Goal: Use online tool/utility

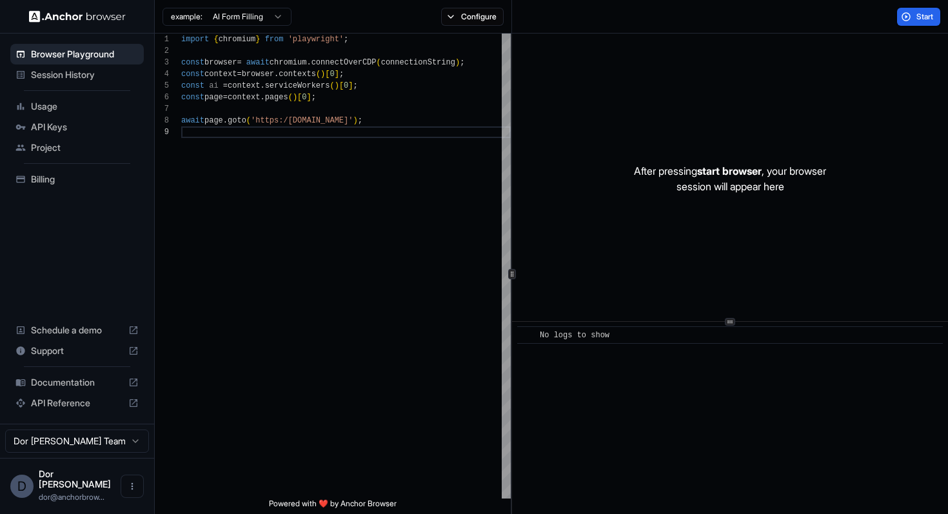
scroll to position [93, 0]
click at [281, 142] on div "import { chromium } from 'playwright' ; const browser = await chromium . connec…" at bounding box center [346, 313] width 330 height 558
click at [279, 170] on div "import { chromium } from 'playwright' ; const browser = await chromium . connec…" at bounding box center [346, 313] width 330 height 558
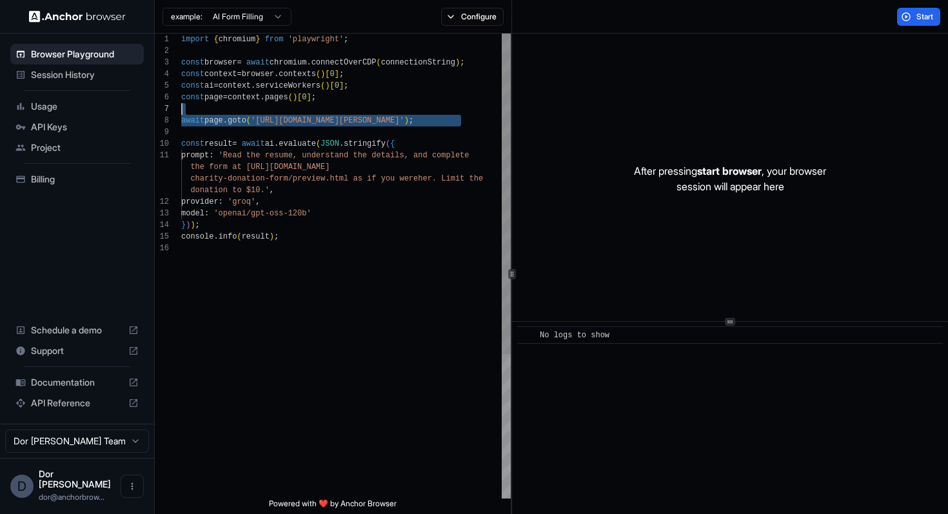
scroll to position [81, 0]
drag, startPoint x: 306, startPoint y: 132, endPoint x: 162, endPoint y: 117, distance: 144.6
click at [181, 117] on div "import { chromium } from 'playwright' ; const browser = await chromium . connec…" at bounding box center [346, 371] width 330 height 674
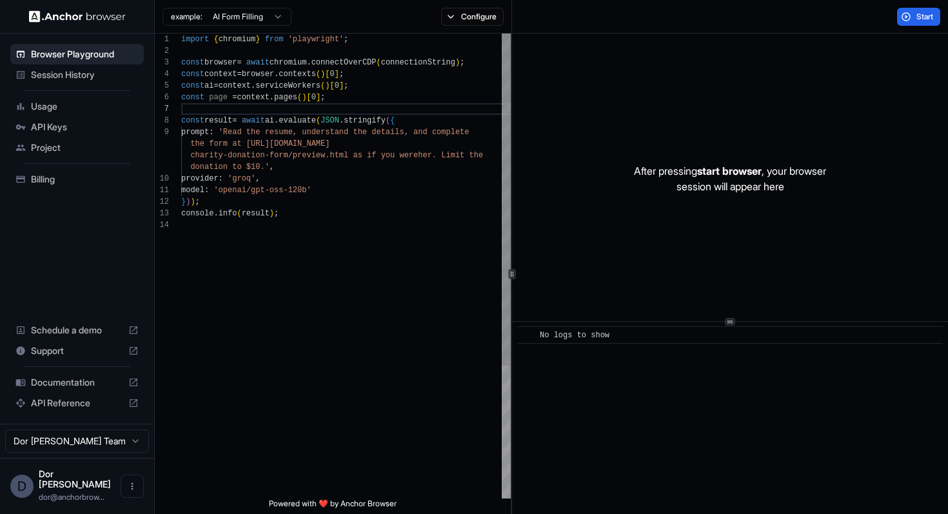
scroll to position [93, 0]
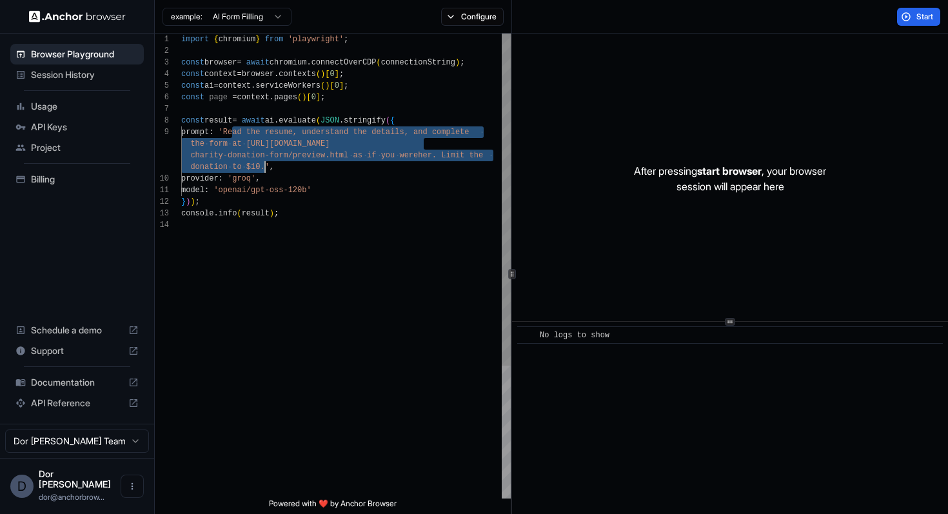
drag, startPoint x: 232, startPoint y: 131, endPoint x: 265, endPoint y: 165, distance: 47.5
click at [265, 165] on div "import { chromium } from 'playwright' ; const browser = await chromium . connec…" at bounding box center [346, 359] width 330 height 651
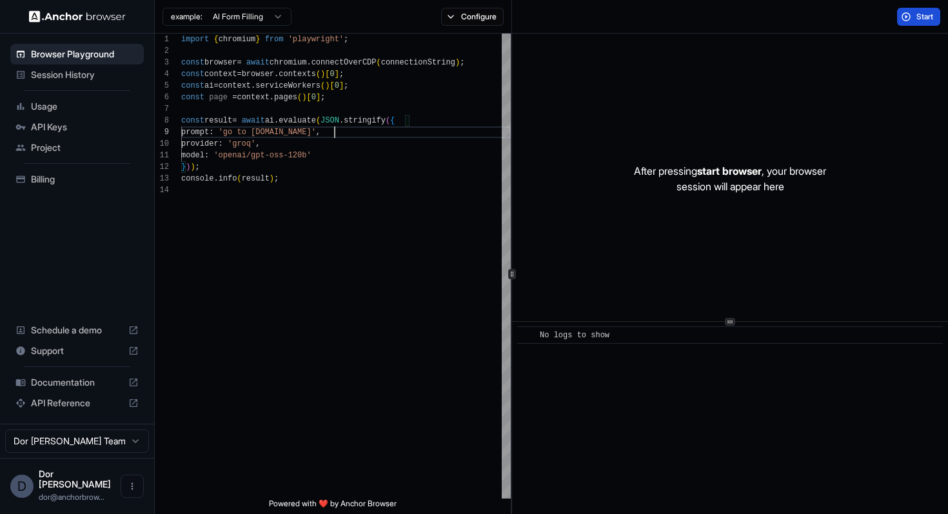
type textarea "**********"
click at [915, 20] on button "Start" at bounding box center [918, 17] width 43 height 18
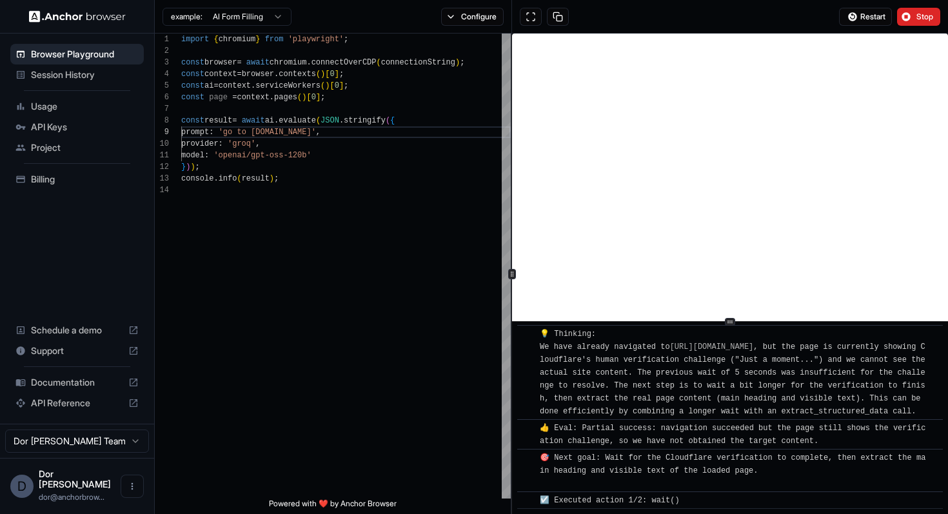
scroll to position [392, 0]
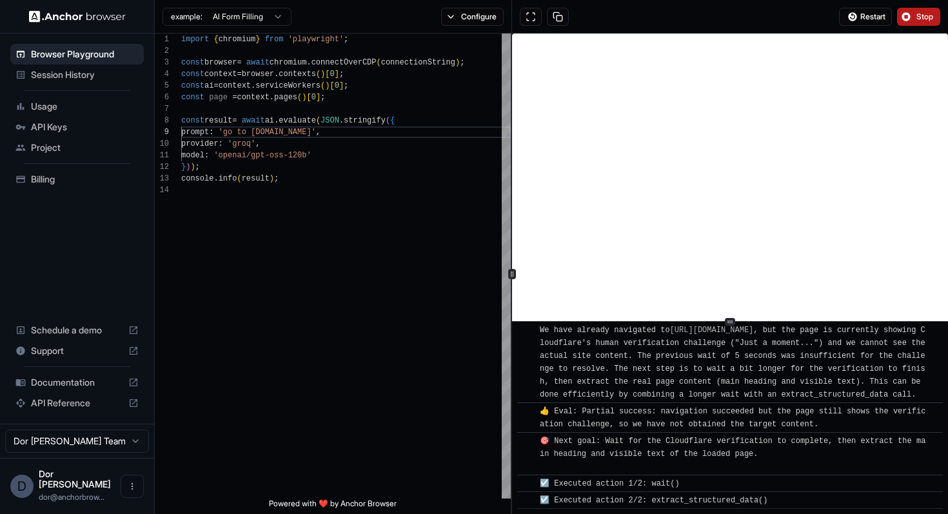
click at [917, 17] on span "Stop" at bounding box center [926, 17] width 18 height 10
